Goal: Task Accomplishment & Management: Manage account settings

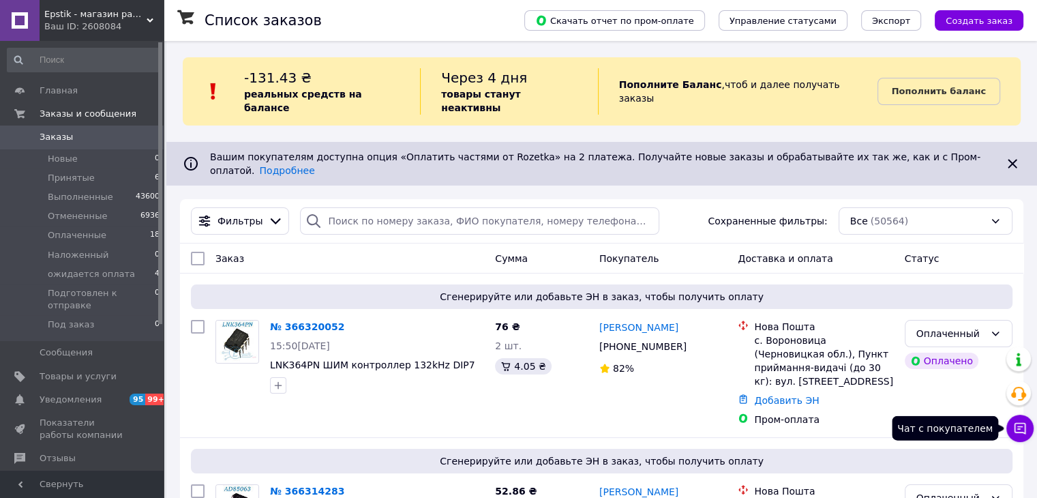
click at [1017, 423] on icon at bounding box center [1020, 428] width 14 height 14
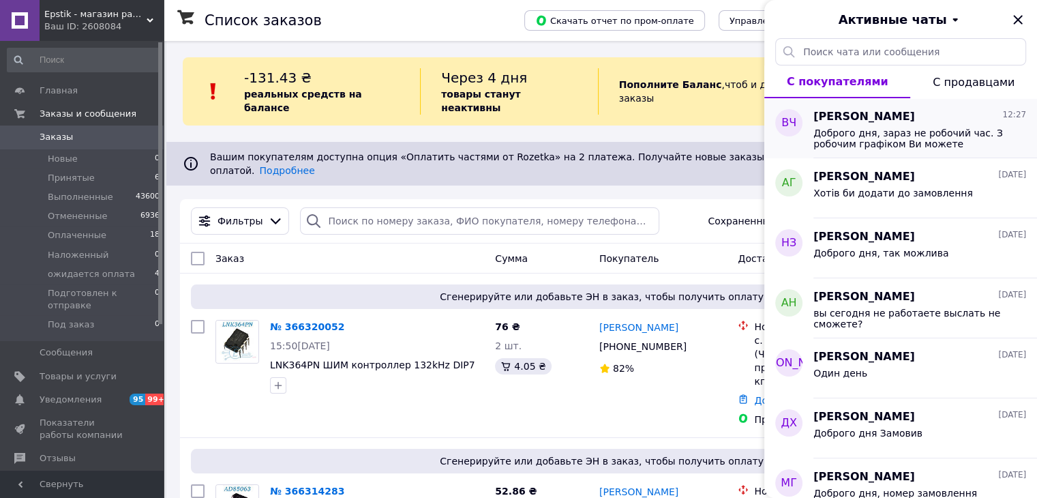
click at [880, 125] on div "Доброго дня, зараз не робочий час. З робочим графіком Ви можете ознайомитись на…" at bounding box center [919, 137] width 213 height 25
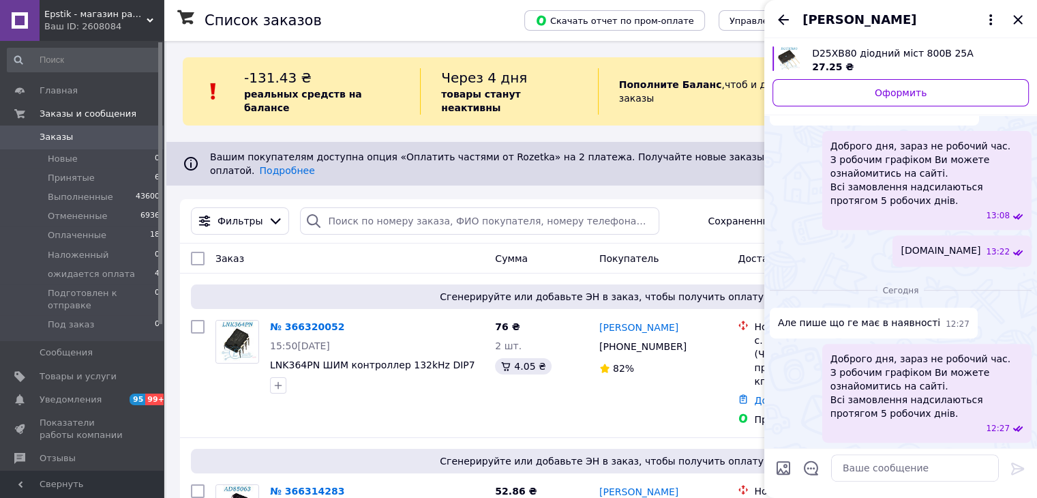
scroll to position [1050, 0]
click at [783, 20] on icon "Назад" at bounding box center [783, 19] width 11 height 10
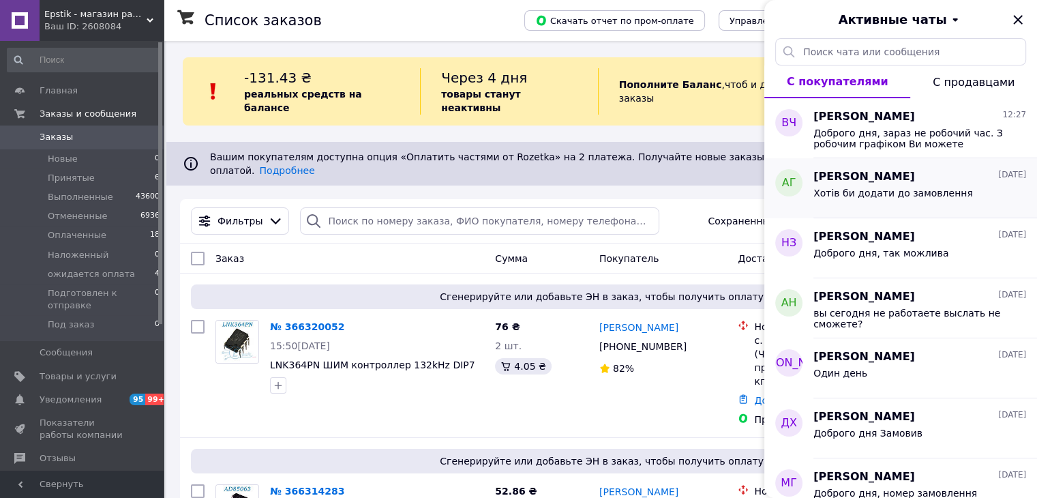
click at [871, 195] on span "Хотів би додати до замовлення" at bounding box center [893, 192] width 160 height 11
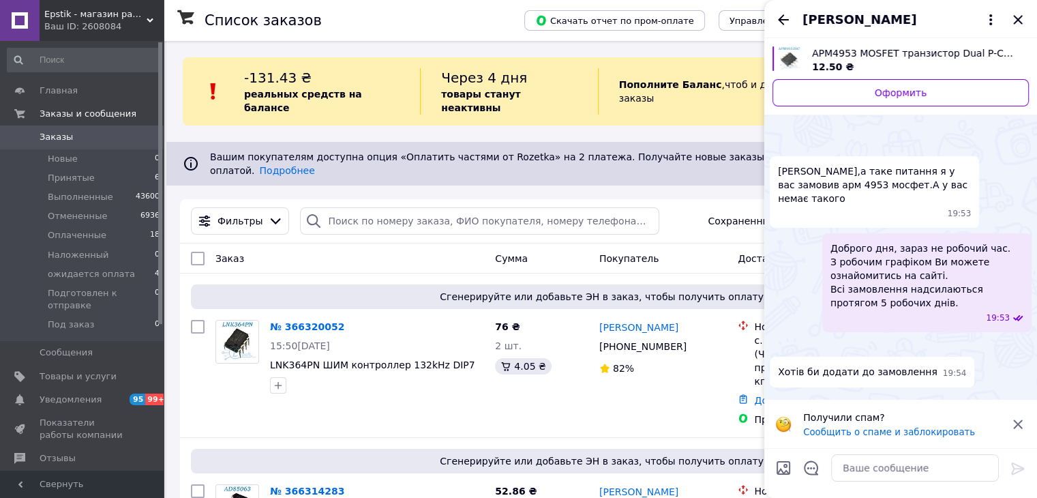
scroll to position [62, 0]
click at [785, 27] on icon "Назад" at bounding box center [783, 20] width 16 height 16
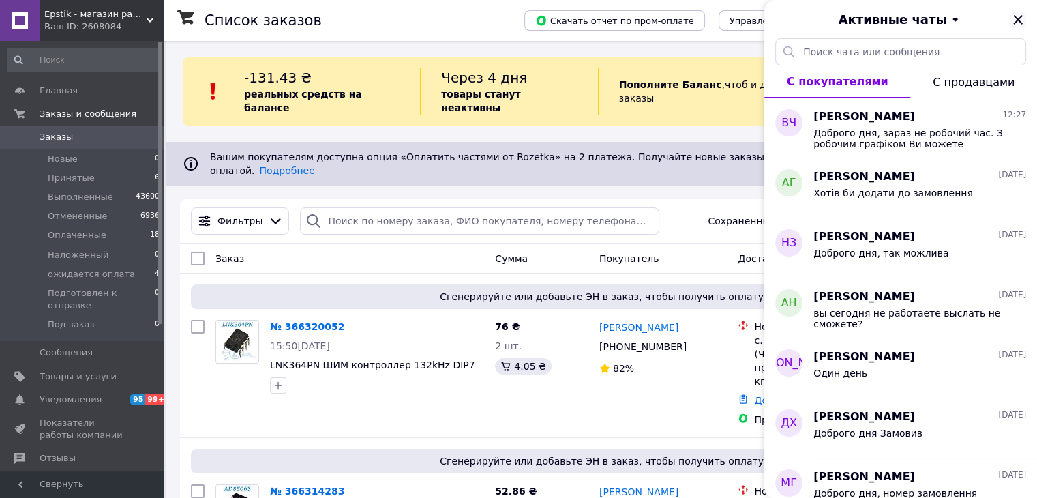
click at [1016, 17] on icon "Закрыть" at bounding box center [1017, 19] width 9 height 9
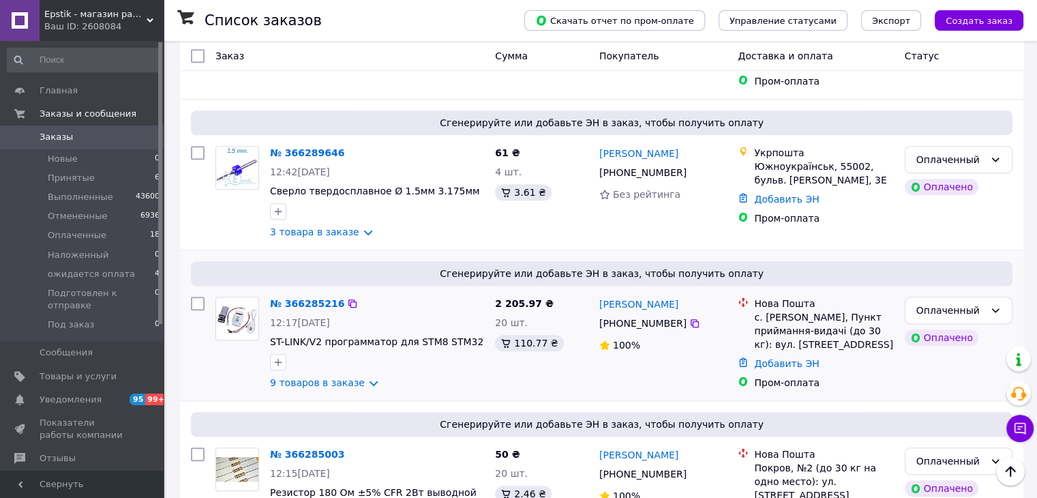
scroll to position [1023, 0]
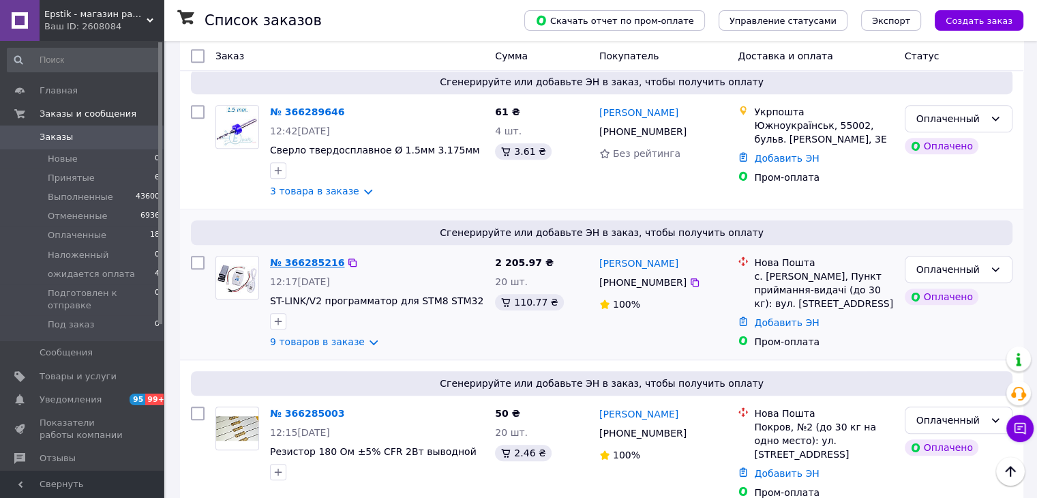
click at [309, 257] on link "№ 366285216" at bounding box center [307, 262] width 74 height 11
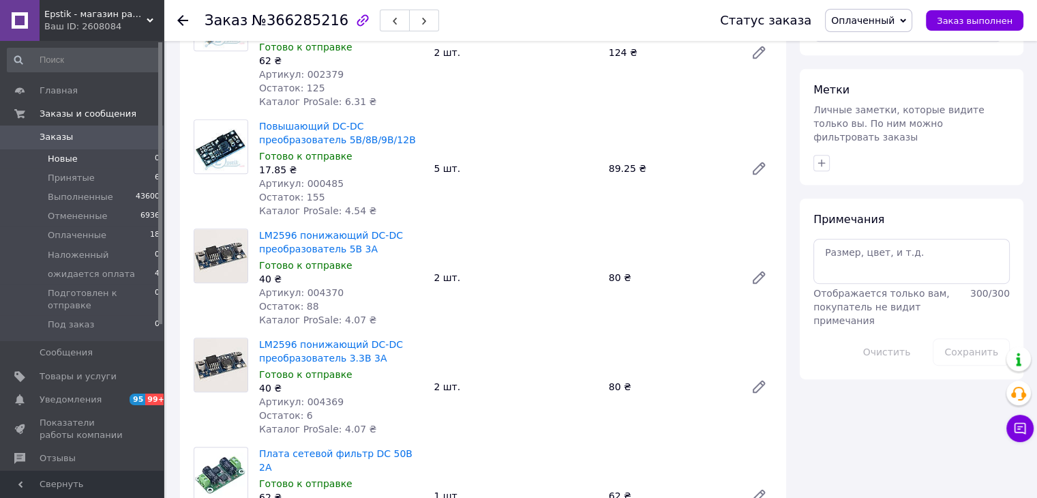
scroll to position [614, 0]
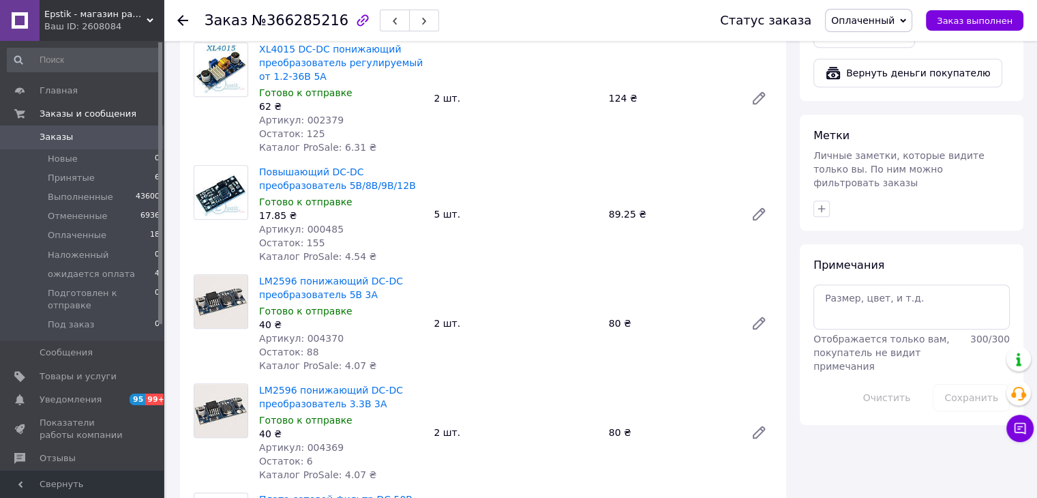
click at [61, 128] on link "Заказы 0" at bounding box center [84, 136] width 168 height 23
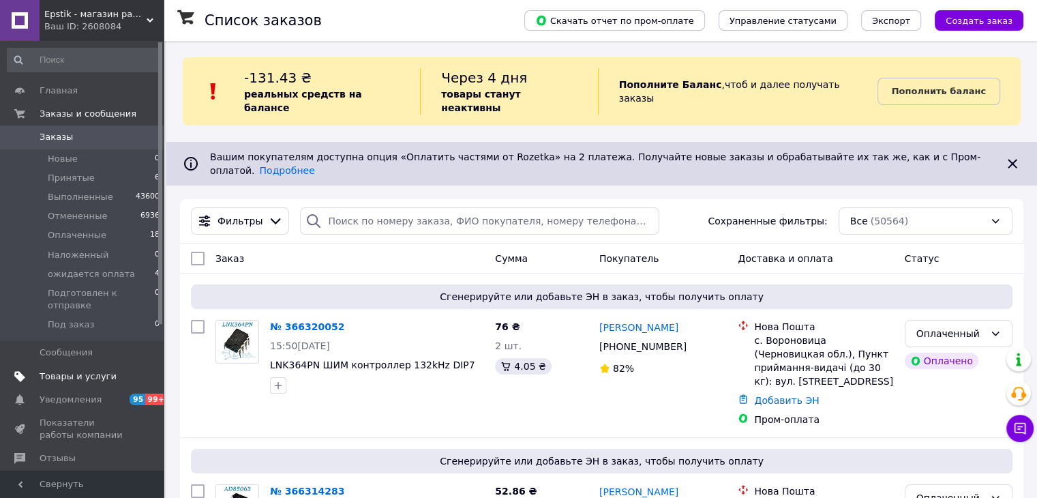
click at [57, 370] on span "Товары и услуги" at bounding box center [78, 376] width 77 height 12
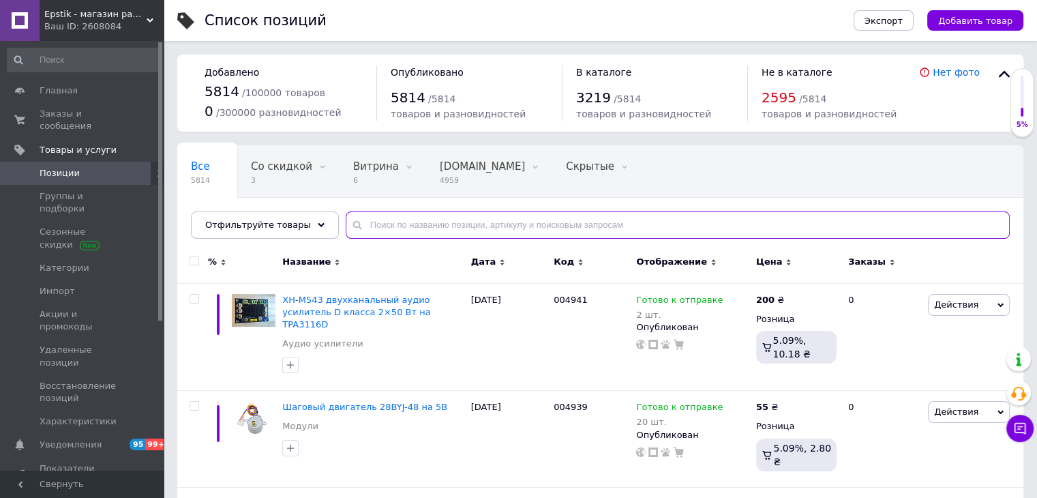
click at [441, 228] on input "text" at bounding box center [678, 224] width 664 height 27
paste input "004231"
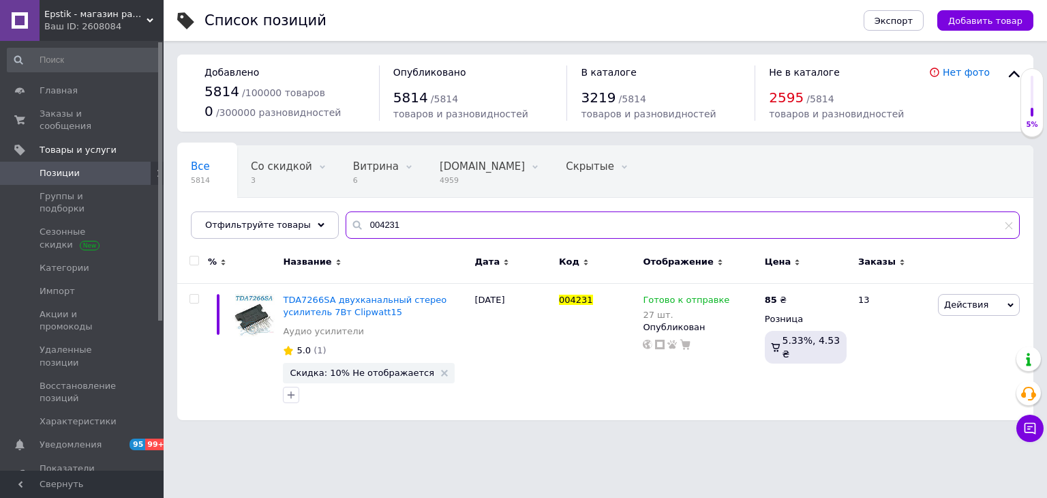
type input "004231"
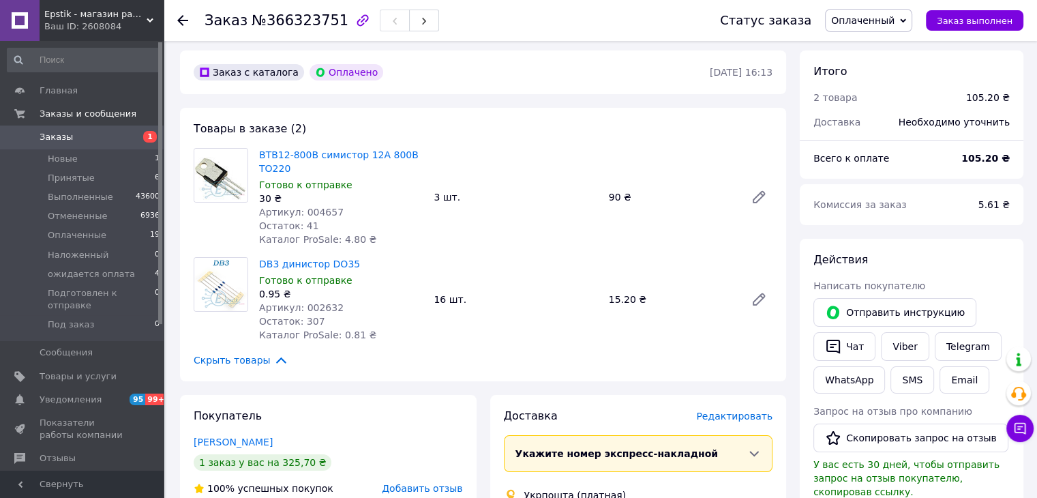
scroll to position [68, 0]
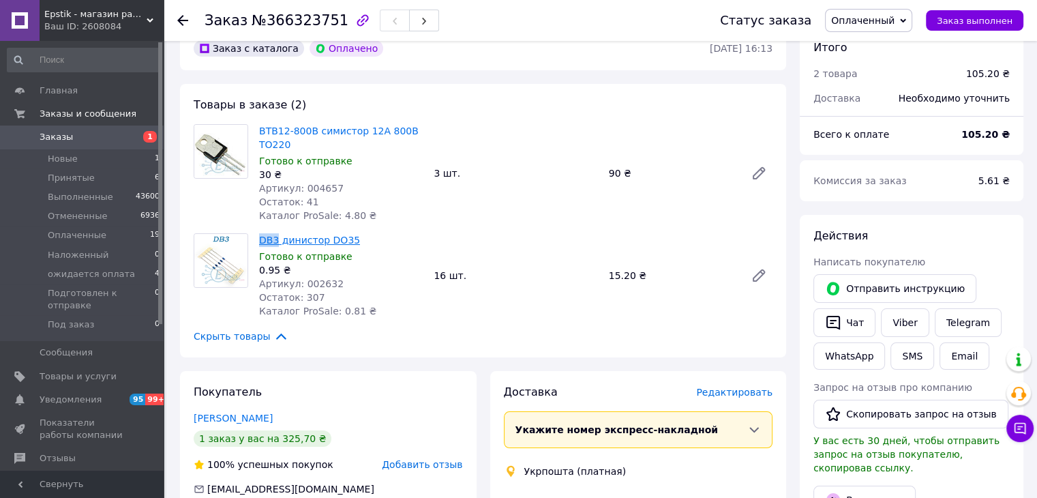
drag, startPoint x: 255, startPoint y: 237, endPoint x: 274, endPoint y: 242, distance: 19.7
click at [274, 242] on div "DB3 динистор DO35 Готово к отправке 0.95 ₴ Артикул: 002632 Остаток: 307 Каталог…" at bounding box center [341, 275] width 175 height 90
copy link "DB3"
click at [420, 224] on div "BTB12-800B симистор 12А 800В TO220 Готово к отправке 30 ₴ Артикул: 004657 Остат…" at bounding box center [341, 173] width 175 height 104
click at [556, 254] on div "DB3 динистор DO35 Готово к отправке 0.95 ₴ Артикул: 002632 Остаток: 307 Каталог…" at bounding box center [516, 275] width 524 height 90
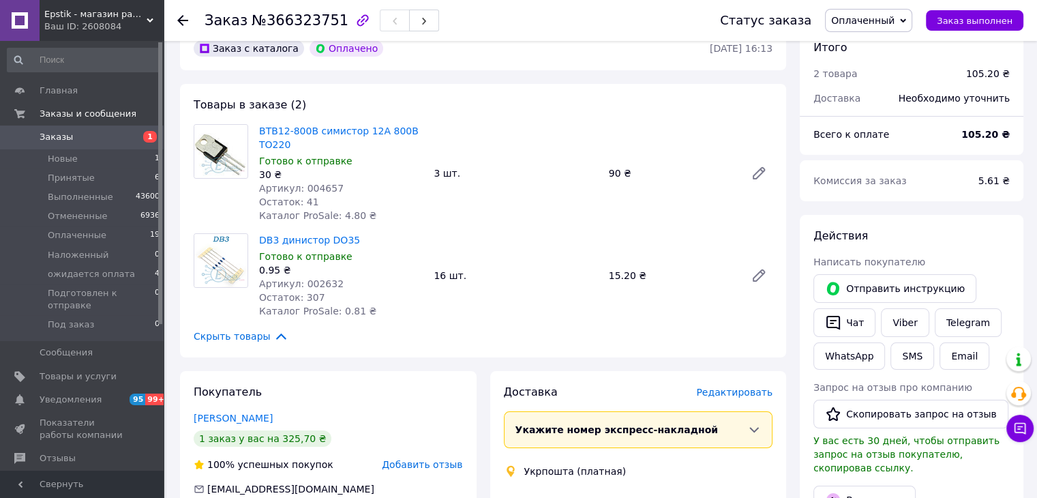
click at [89, 132] on span "Заказы" at bounding box center [83, 137] width 87 height 12
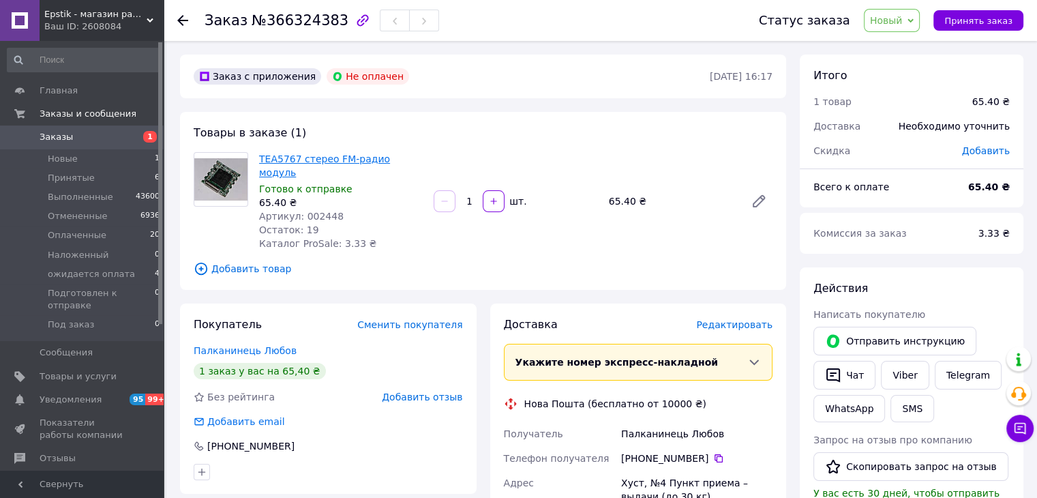
click at [281, 153] on link "TEA5767 стерео FM-радио модуль" at bounding box center [324, 165] width 131 height 25
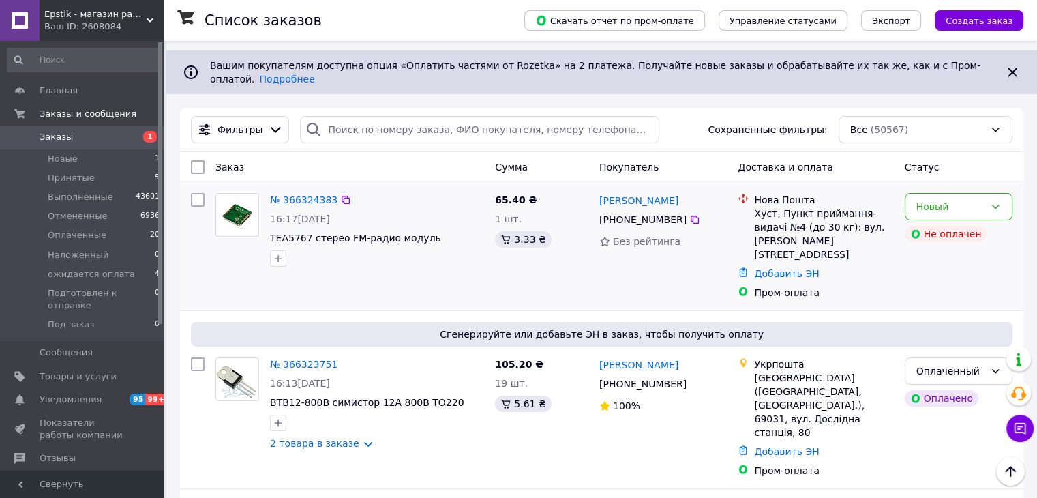
scroll to position [68, 0]
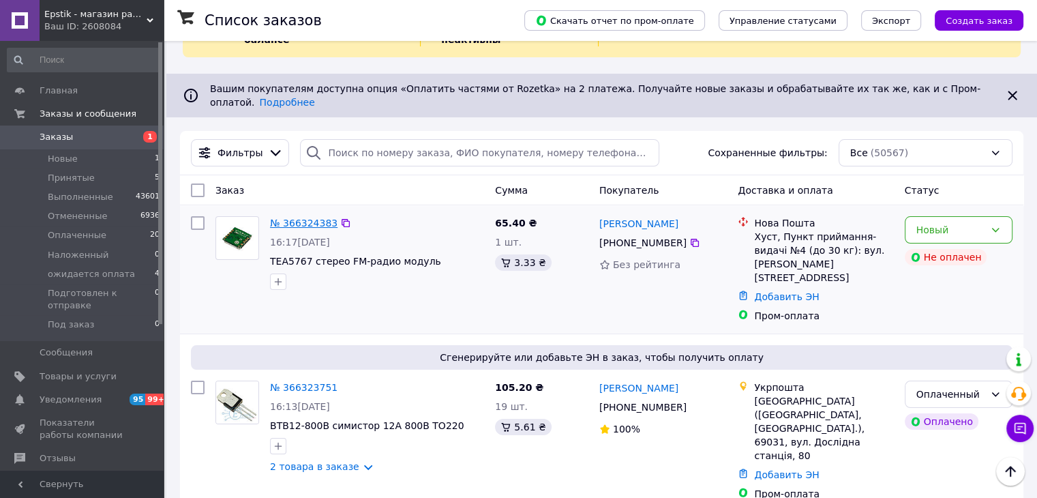
click at [302, 217] on link "№ 366324383" at bounding box center [303, 222] width 67 height 11
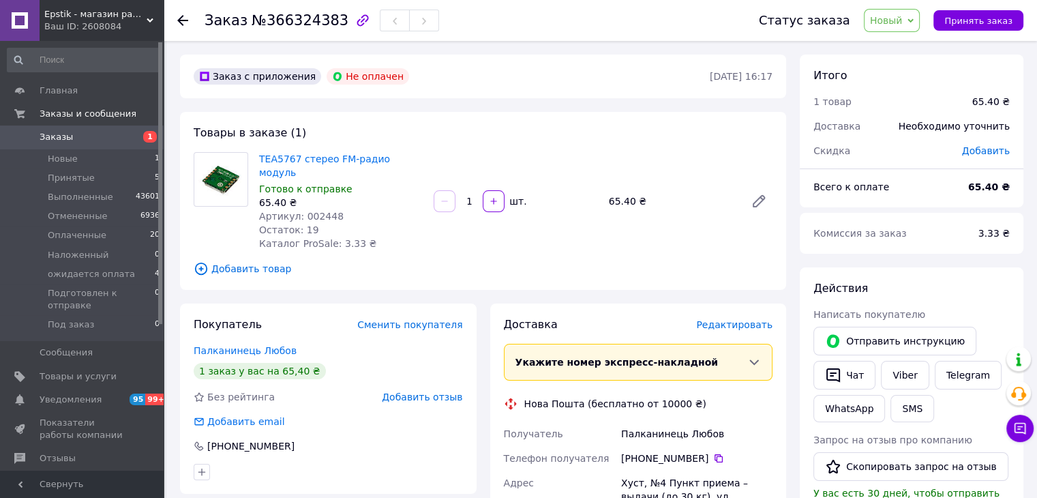
click at [320, 166] on div "TEA5767 стерео FM-радио модуль Готово к отправке 65.40 ₴ Артикул: 002448 Остато…" at bounding box center [341, 201] width 175 height 104
